Goal: Task Accomplishment & Management: Use online tool/utility

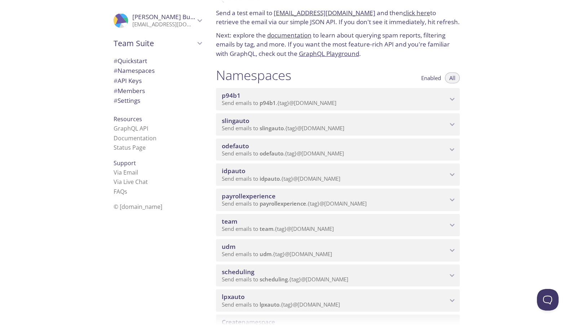
scroll to position [25, 0]
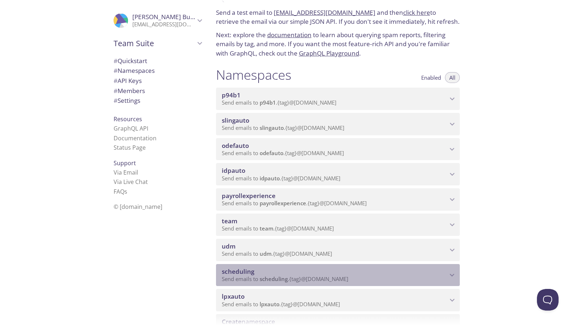
click at [326, 273] on span "scheduling" at bounding box center [335, 272] width 226 height 8
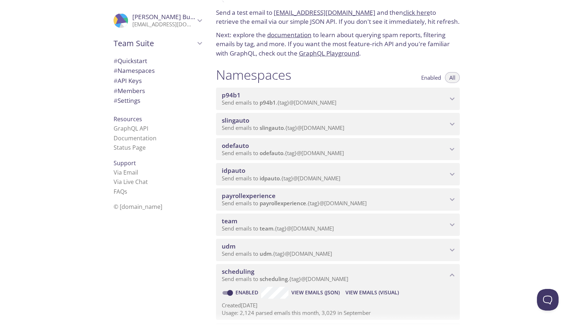
click at [361, 291] on span "View Emails (Visual)" at bounding box center [371, 292] width 53 height 9
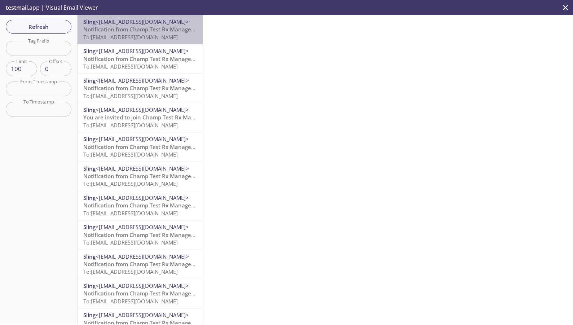
click at [152, 30] on span "Notification from Champ Test Rx Management Group" at bounding box center [153, 29] width 140 height 7
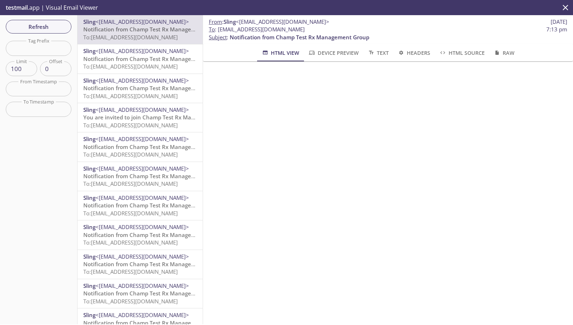
click at [146, 61] on span "Notification from Champ Test Rx Management Group" at bounding box center [153, 58] width 140 height 7
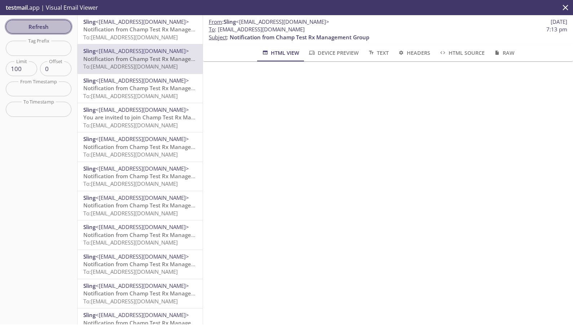
click at [46, 23] on span "Refresh" at bounding box center [39, 26] width 54 height 9
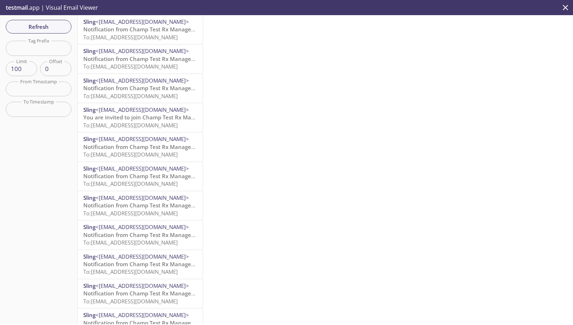
click at [128, 31] on span "Notification from Champ Test Rx Management Group" at bounding box center [153, 29] width 140 height 7
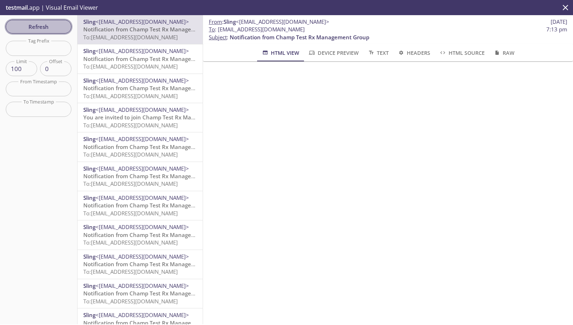
click at [46, 27] on span "Refresh" at bounding box center [39, 26] width 54 height 9
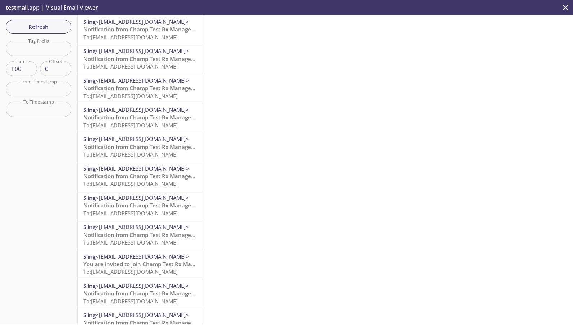
click at [139, 36] on span "To: [EMAIL_ADDRESS][DOMAIN_NAME]" at bounding box center [130, 37] width 94 height 7
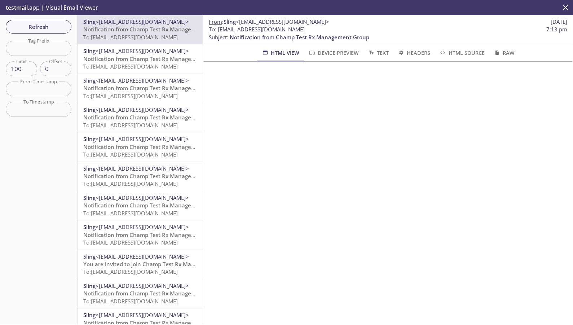
click at [135, 56] on span "Notification from Champ Test Rx Management Group" at bounding box center [153, 58] width 140 height 7
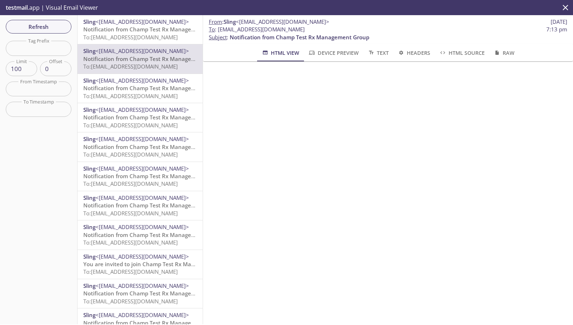
click at [134, 90] on span "Notification from Champ Test Rx Management Group" at bounding box center [153, 87] width 140 height 7
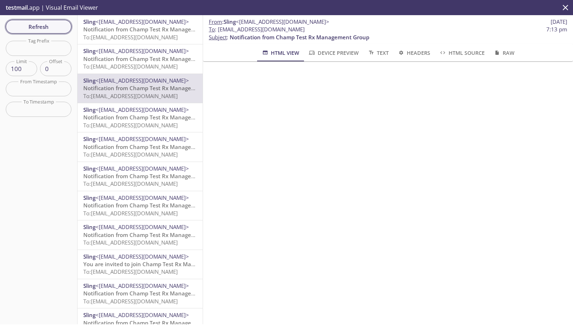
click at [49, 26] on span "Refresh" at bounding box center [39, 26] width 54 height 9
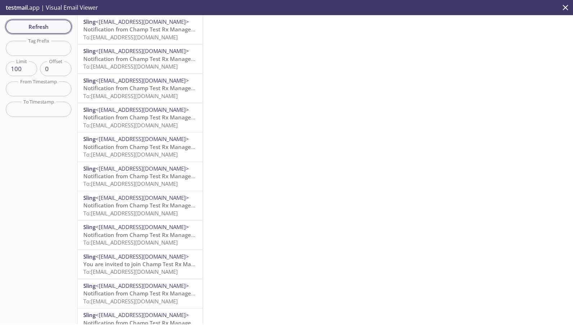
click at [33, 30] on span "Refresh" at bounding box center [39, 26] width 54 height 9
click at [106, 32] on span "You are invited to join Champ Test Rx Management Group on Sling" at bounding box center [170, 29] width 174 height 7
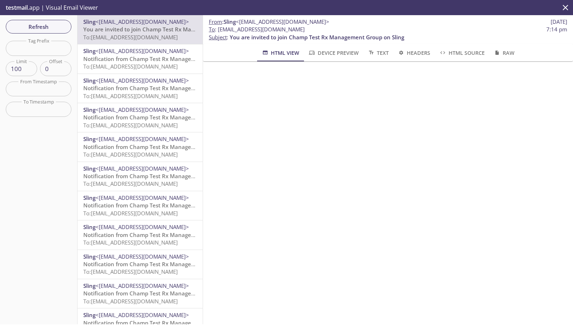
drag, startPoint x: 317, startPoint y: 30, endPoint x: 218, endPoint y: 30, distance: 98.4
click at [218, 30] on span "To : [EMAIL_ADDRESS][DOMAIN_NAME] 7:14 pm" at bounding box center [388, 30] width 358 height 8
copy span "[EMAIL_ADDRESS][DOMAIN_NAME]"
click at [41, 28] on span "Refresh" at bounding box center [39, 26] width 54 height 9
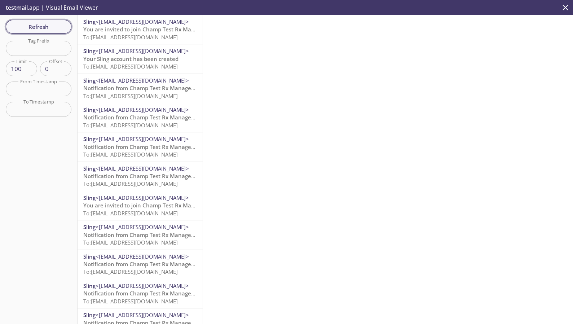
click at [41, 28] on span "Refresh" at bounding box center [39, 26] width 54 height 9
click at [119, 35] on span "To: [EMAIL_ADDRESS][DOMAIN_NAME]" at bounding box center [130, 37] width 94 height 7
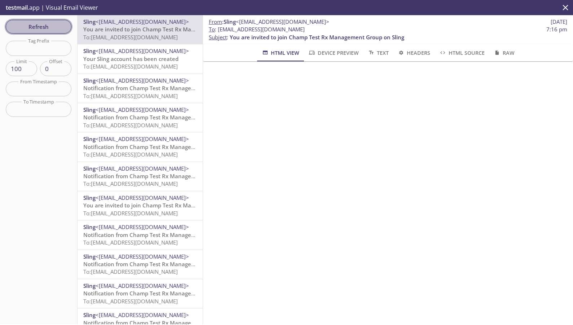
click at [43, 27] on span "Refresh" at bounding box center [39, 26] width 54 height 9
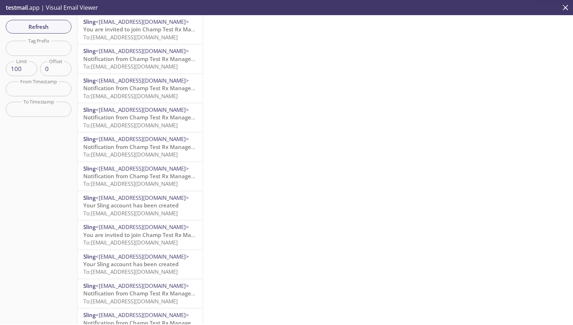
click at [144, 28] on span "You are invited to join Champ Test Rx Management Group on Sling" at bounding box center [170, 29] width 174 height 7
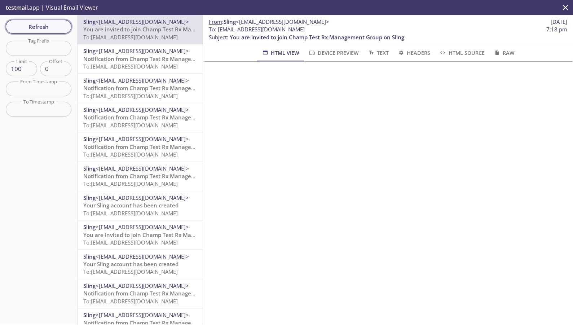
click at [56, 27] on span "Refresh" at bounding box center [39, 26] width 54 height 9
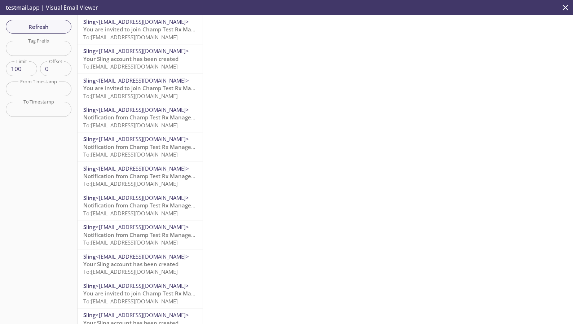
click at [112, 35] on span "To: [EMAIL_ADDRESS][DOMAIN_NAME]" at bounding box center [130, 37] width 94 height 7
